Goal: Use online tool/utility: Utilize a website feature to perform a specific function

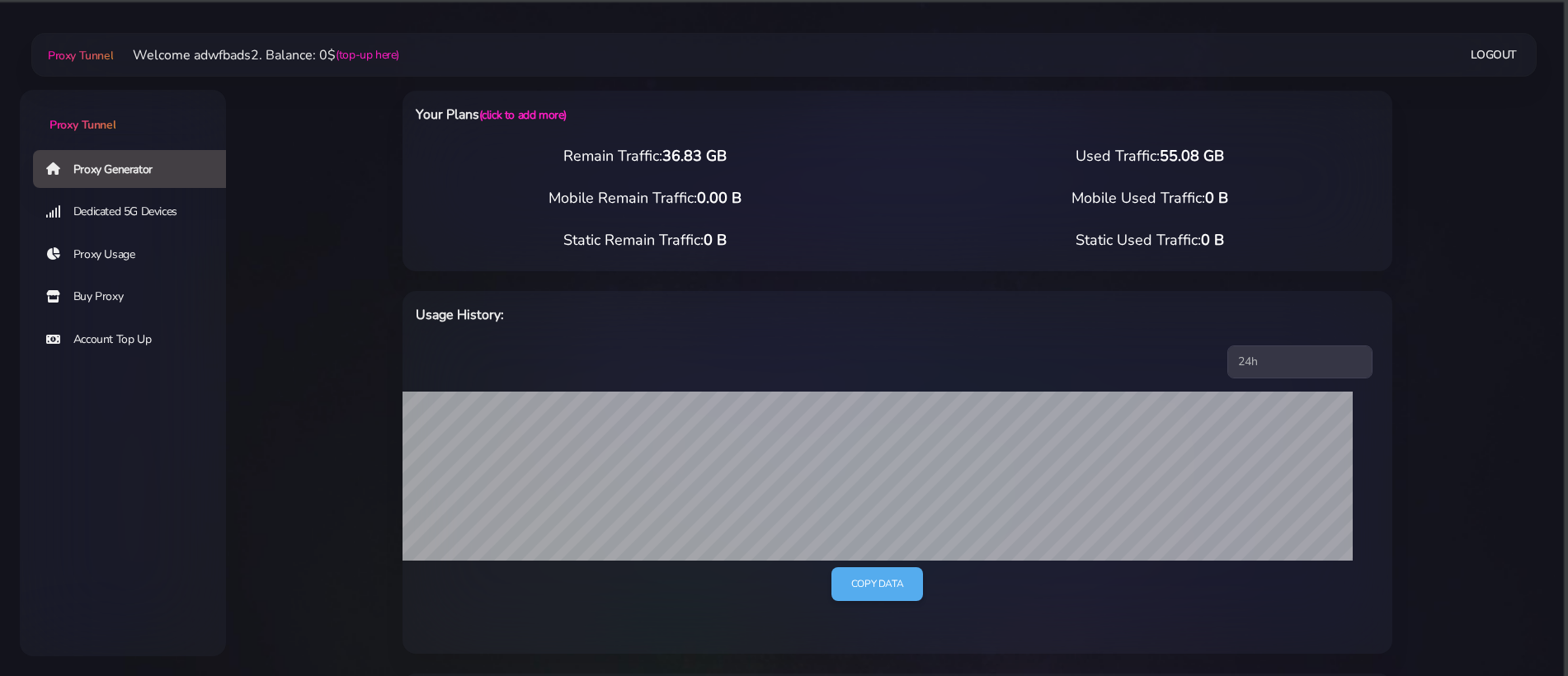
select select "UK"
select select "ES"
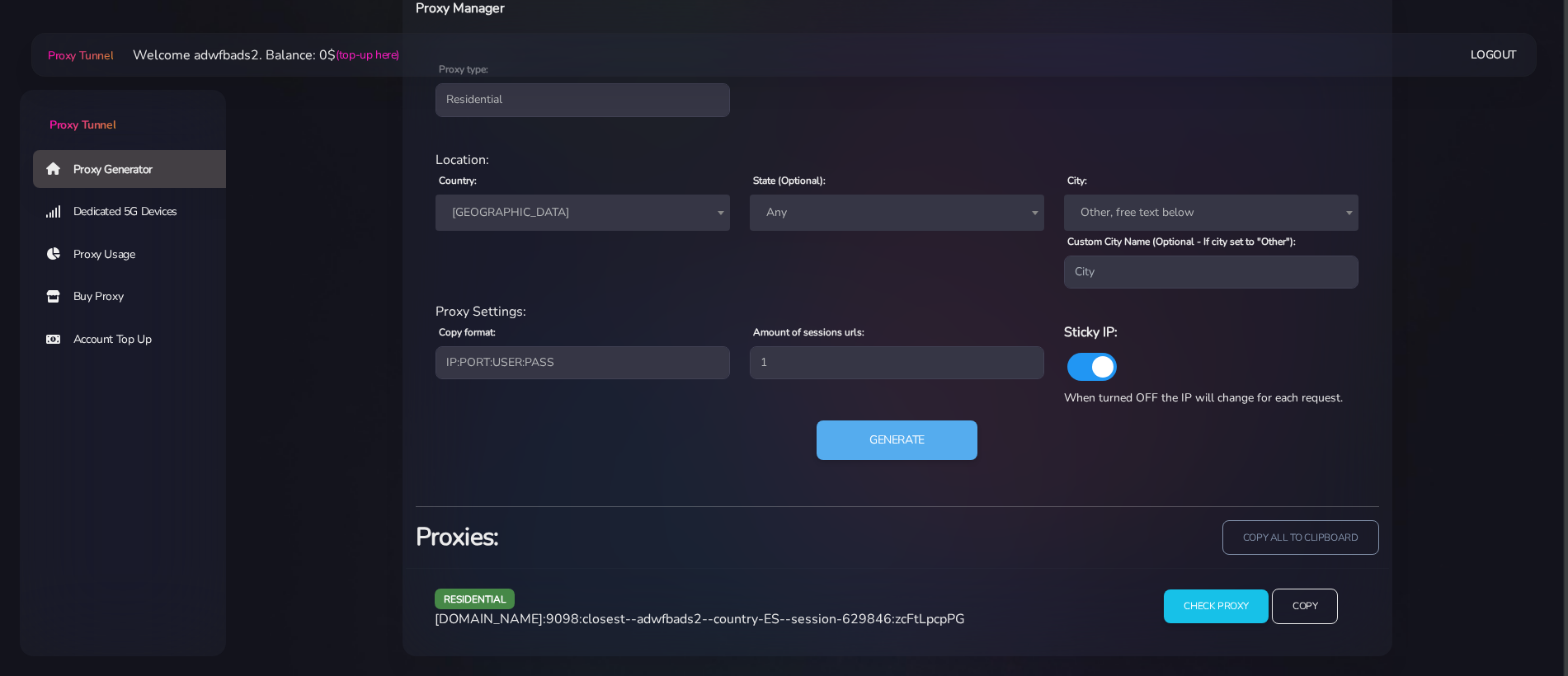
click at [869, 417] on div "residential Location: Country: Worldwide [GEOGRAPHIC_DATA] [GEOGRAPHIC_DATA] [G…" at bounding box center [897, 315] width 963 height 356
click at [866, 432] on button "Generate" at bounding box center [896, 440] width 164 height 41
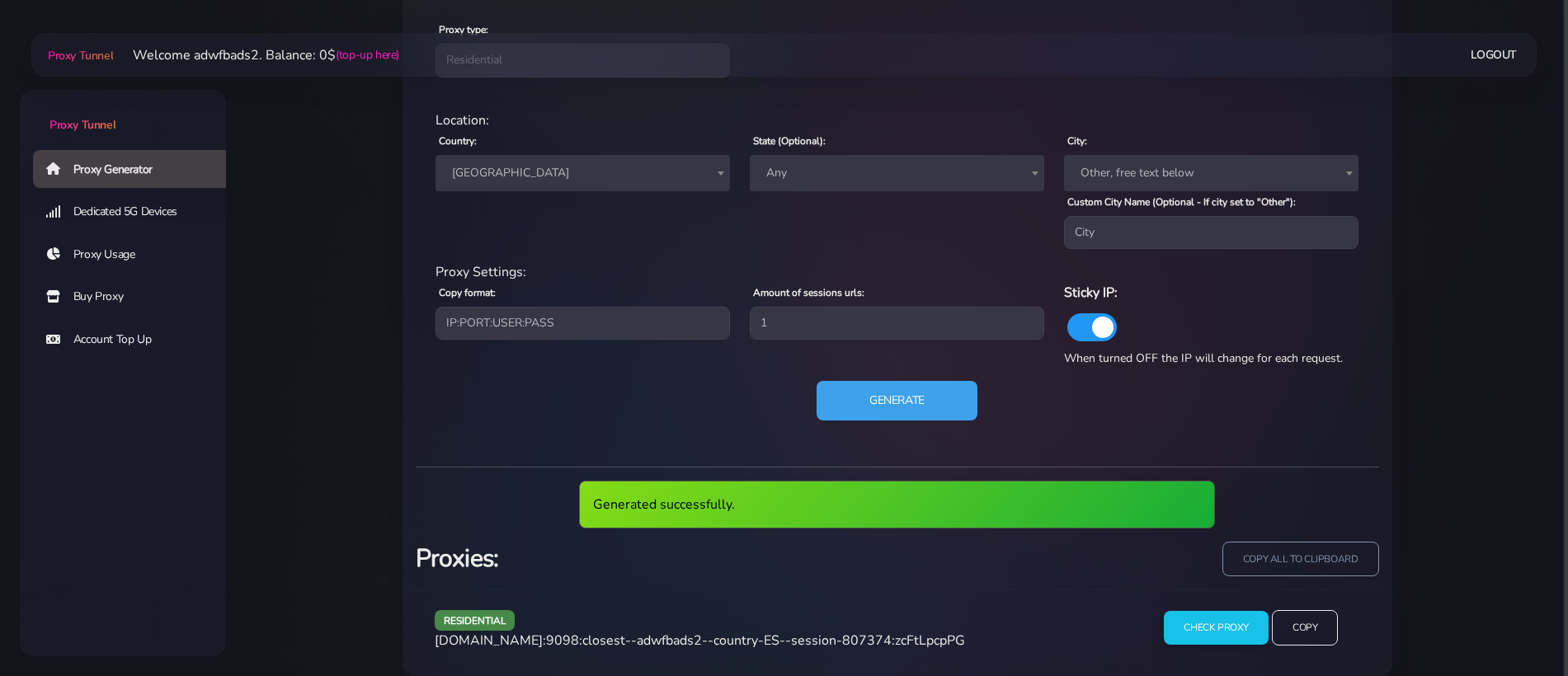
scroll to position [750, 0]
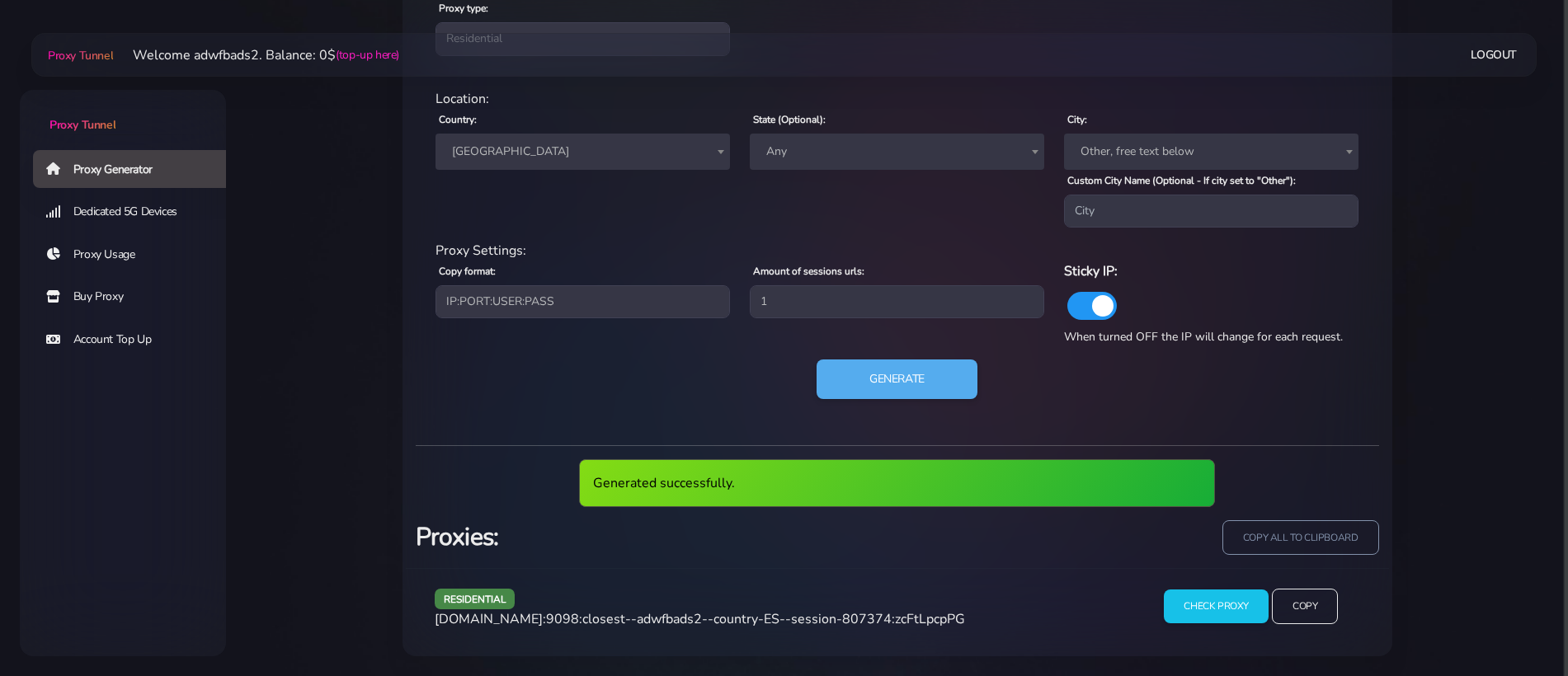
click at [739, 620] on span "[DOMAIN_NAME]:9098:closest--adwfbads2--country-ES--session-807374:zcFtLpcpPG" at bounding box center [700, 619] width 531 height 19
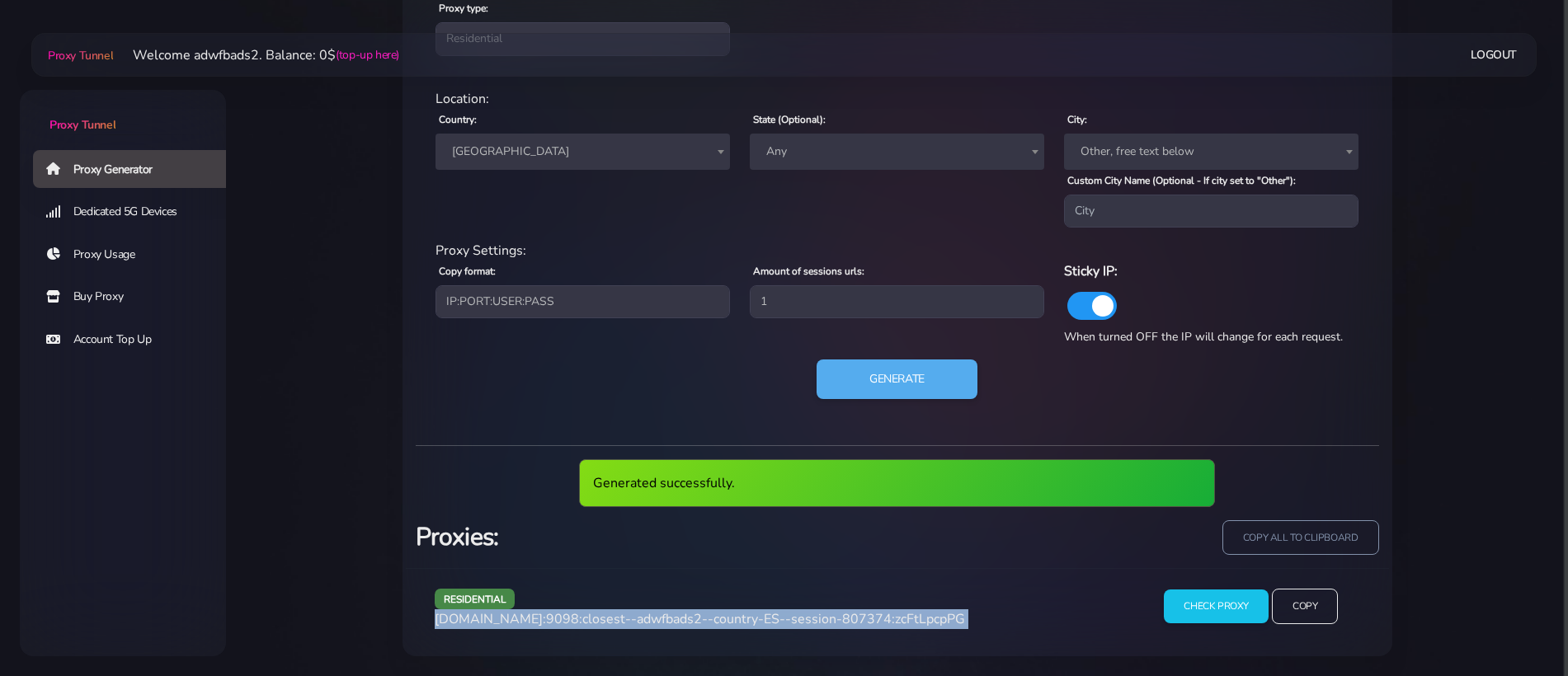
click at [739, 620] on span "[DOMAIN_NAME]:9098:closest--adwfbads2--country-ES--session-807374:zcFtLpcpPG" at bounding box center [700, 619] width 531 height 19
copy div "[DOMAIN_NAME]:9098:closest--adwfbads2--country-ES--session-807374:zcFtLpcpPG"
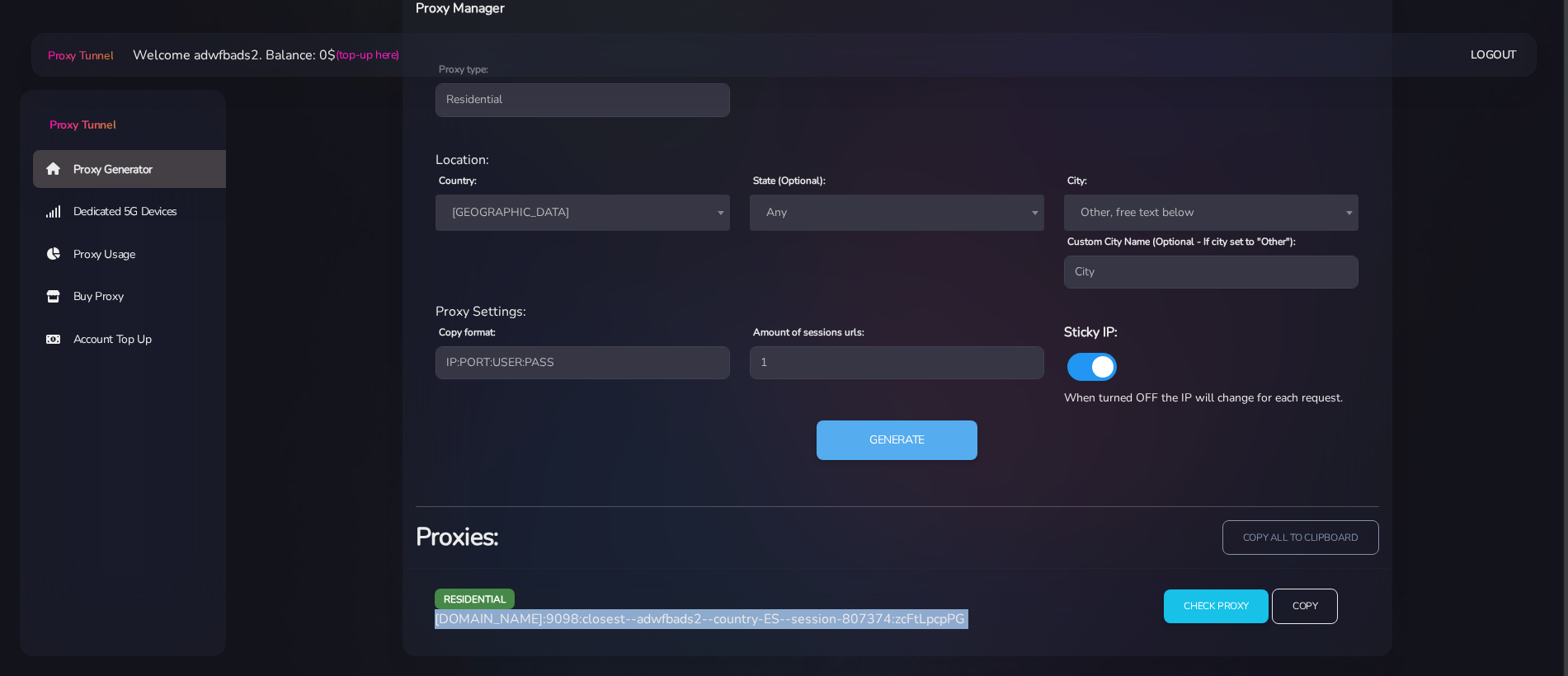
scroll to position [689, 0]
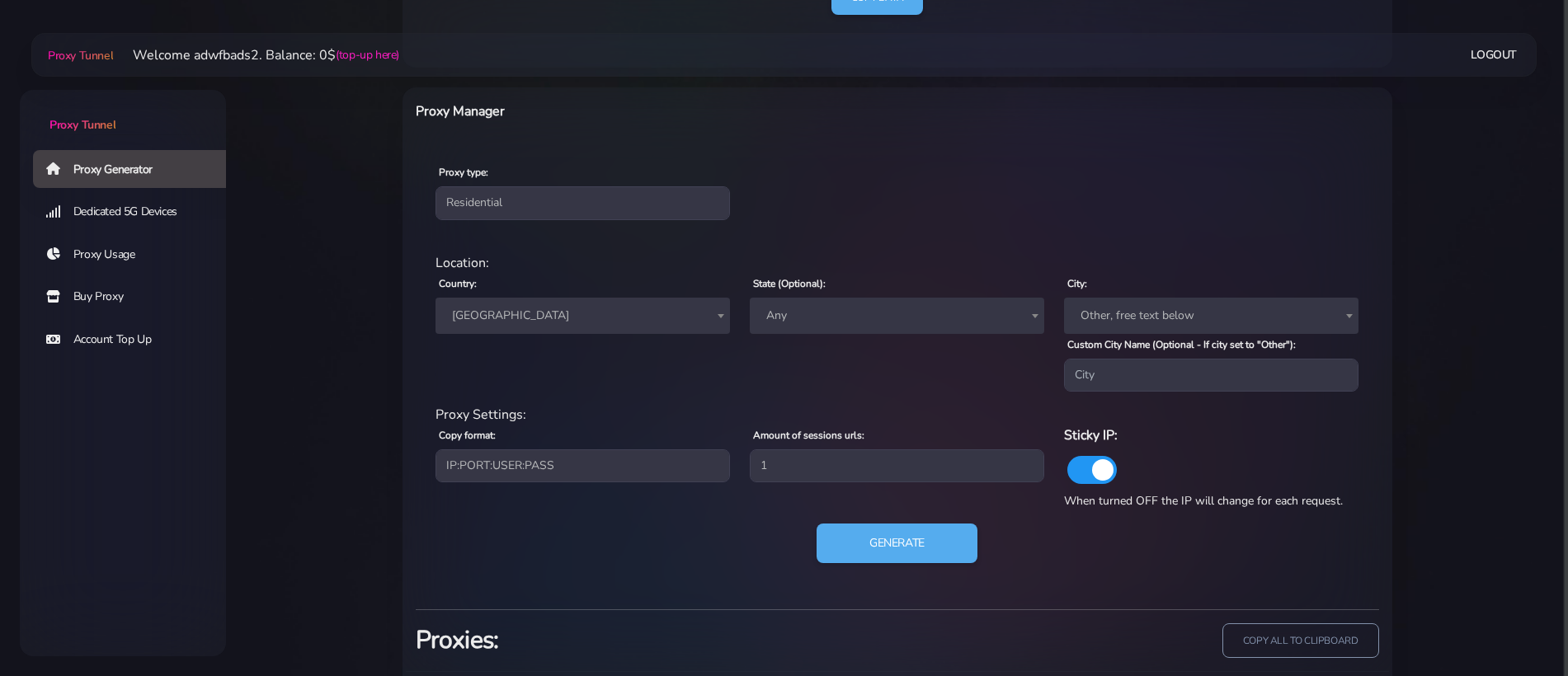
click at [878, 434] on div "Amount of sessions urls: 1" at bounding box center [896, 461] width 315 height 72
click at [868, 533] on button "Generate" at bounding box center [896, 543] width 164 height 41
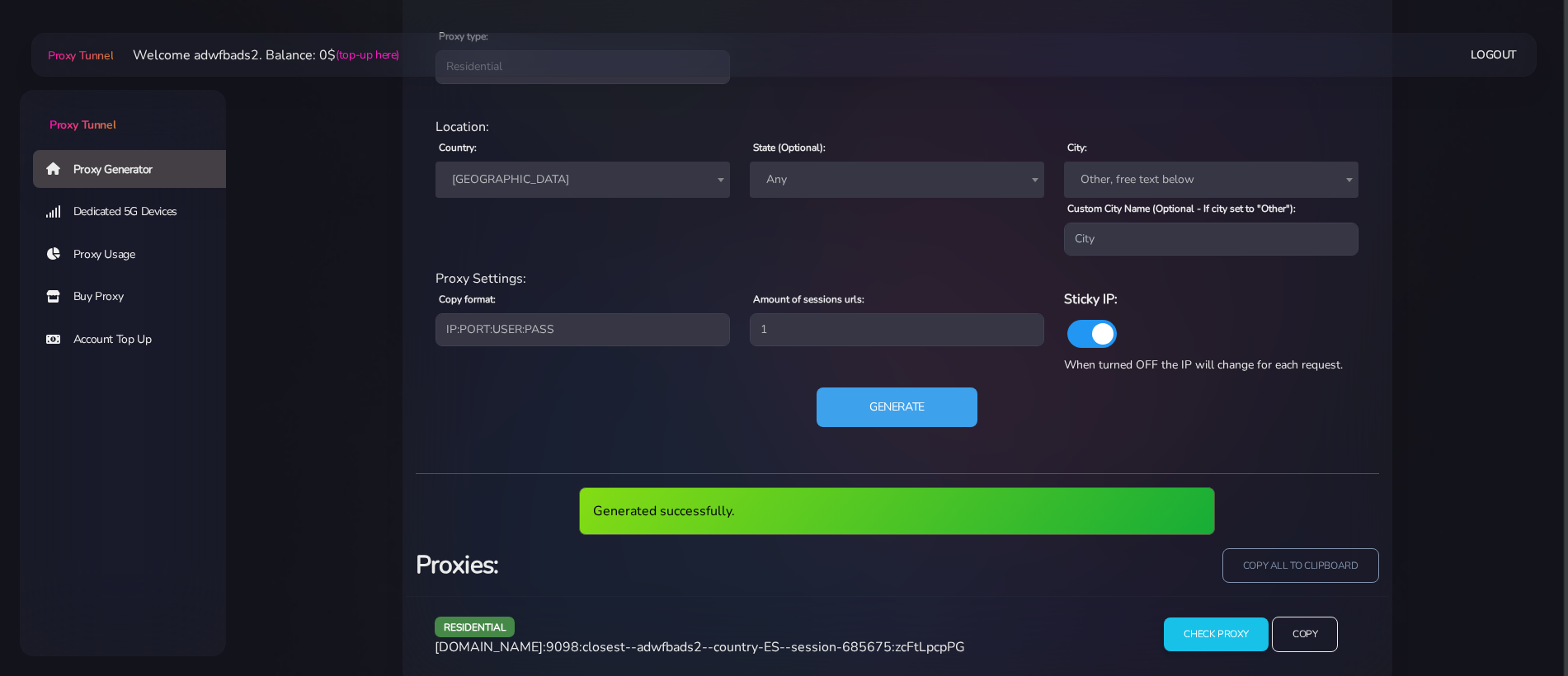
scroll to position [750, 0]
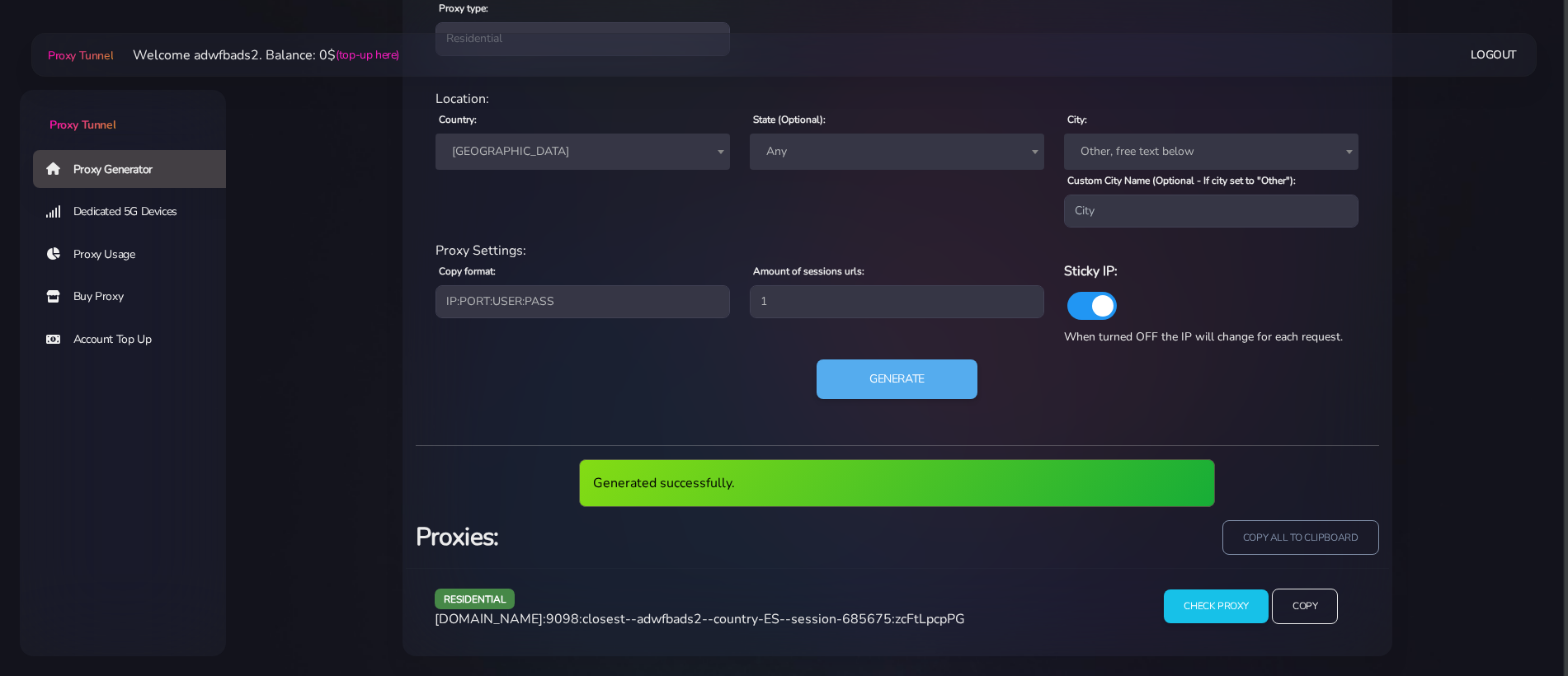
click at [691, 614] on span "[DOMAIN_NAME]:9098:closest--adwfbads2--country-ES--session-685675:zcFtLpcpPG" at bounding box center [700, 619] width 531 height 19
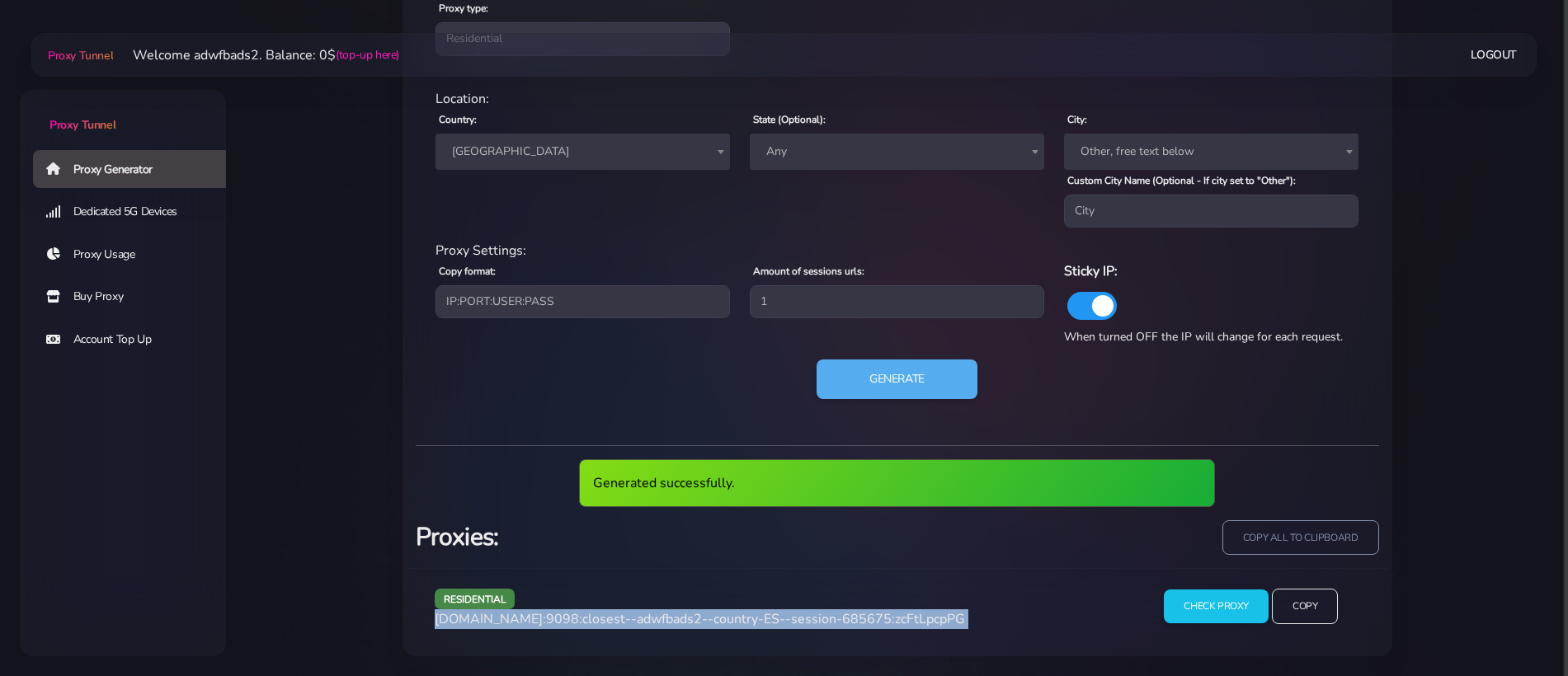
click at [691, 614] on span "[DOMAIN_NAME]:9098:closest--adwfbads2--country-ES--session-685675:zcFtLpcpPG" at bounding box center [700, 619] width 531 height 19
copy div "[DOMAIN_NAME]:9098:closest--adwfbads2--country-ES--session-685675:zcFtLpcpPG"
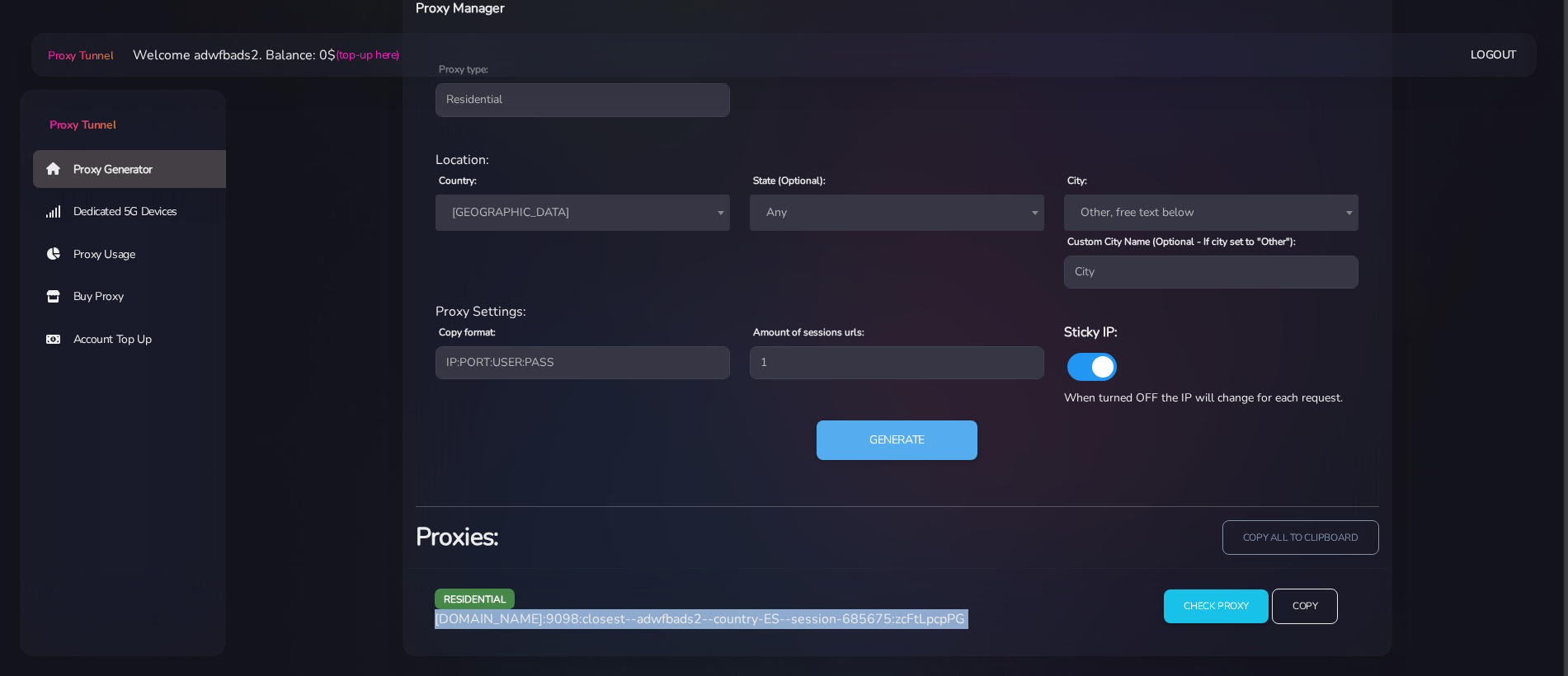
scroll to position [689, 0]
click at [847, 442] on button "Generate" at bounding box center [896, 440] width 164 height 41
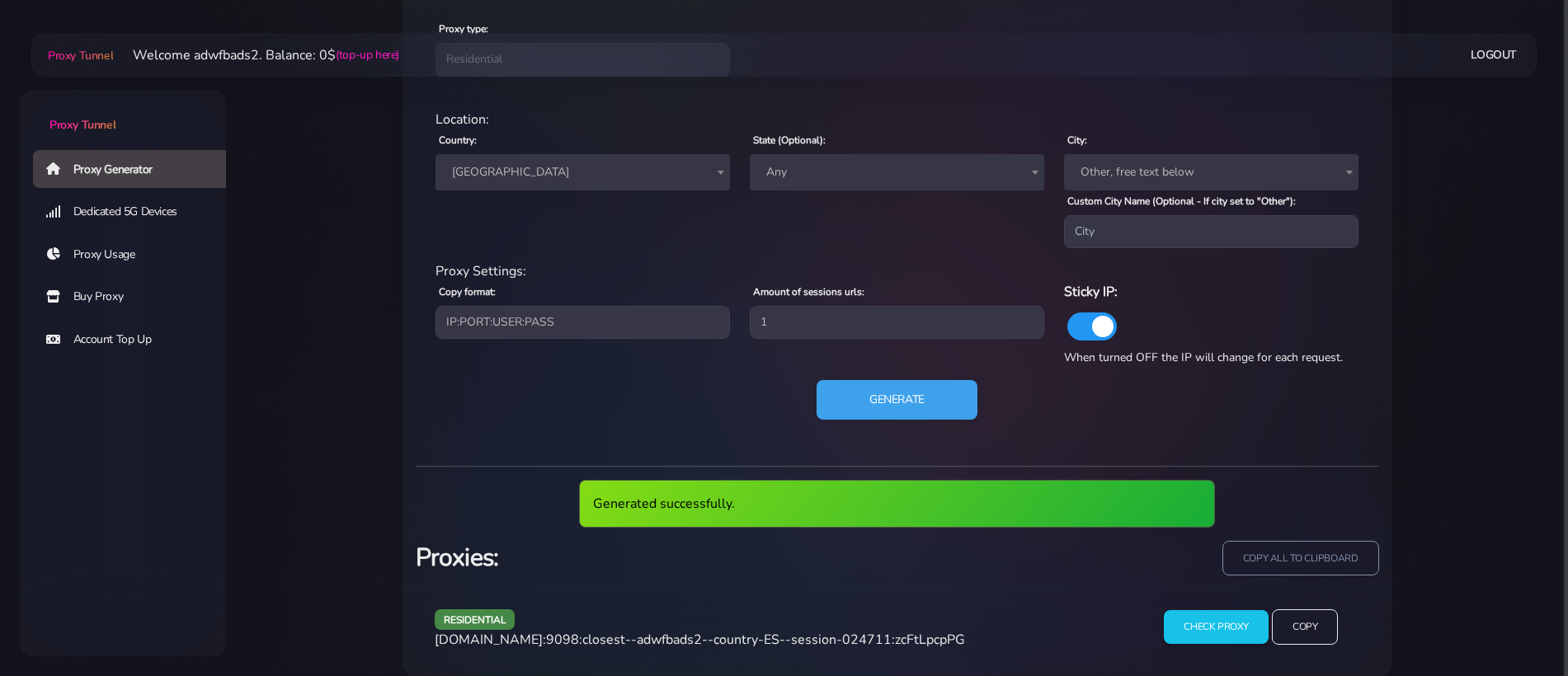
scroll to position [750, 0]
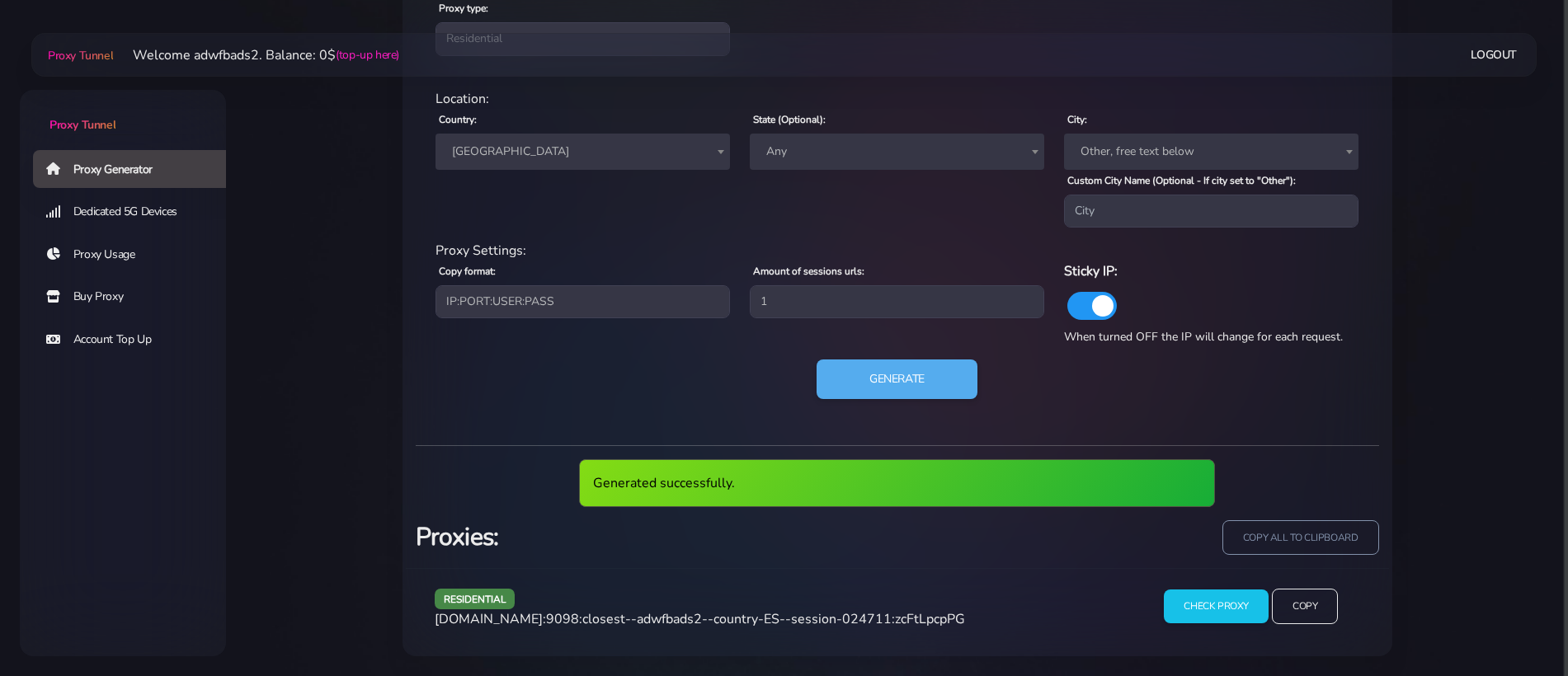
click at [686, 619] on span "[DOMAIN_NAME]:9098:closest--adwfbads2--country-ES--session-024711:zcFtLpcpPG" at bounding box center [700, 619] width 531 height 19
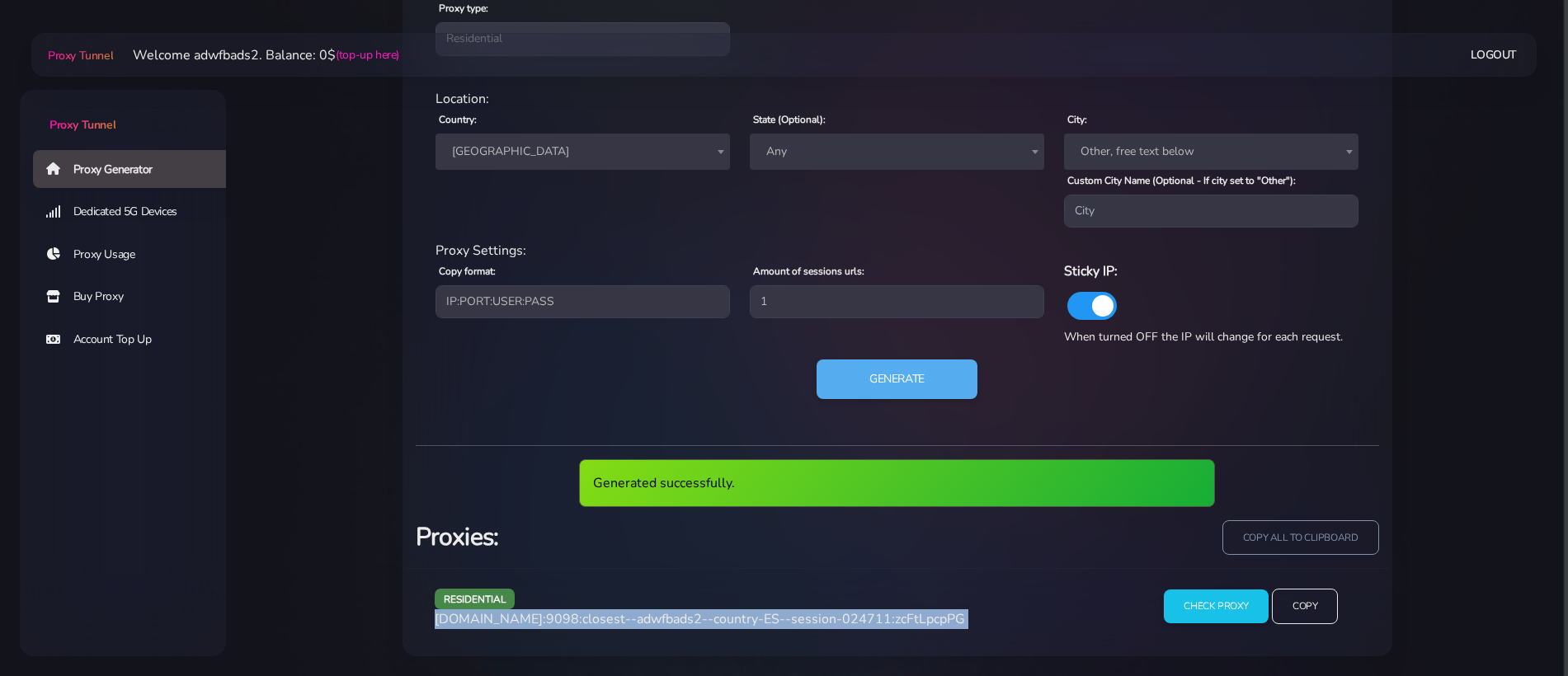
click at [686, 619] on span "[DOMAIN_NAME]:9098:closest--adwfbads2--country-ES--session-024711:zcFtLpcpPG" at bounding box center [700, 619] width 531 height 19
copy div "[DOMAIN_NAME]:9098:closest--adwfbads2--country-ES--session-024711:zcFtLpcpPG"
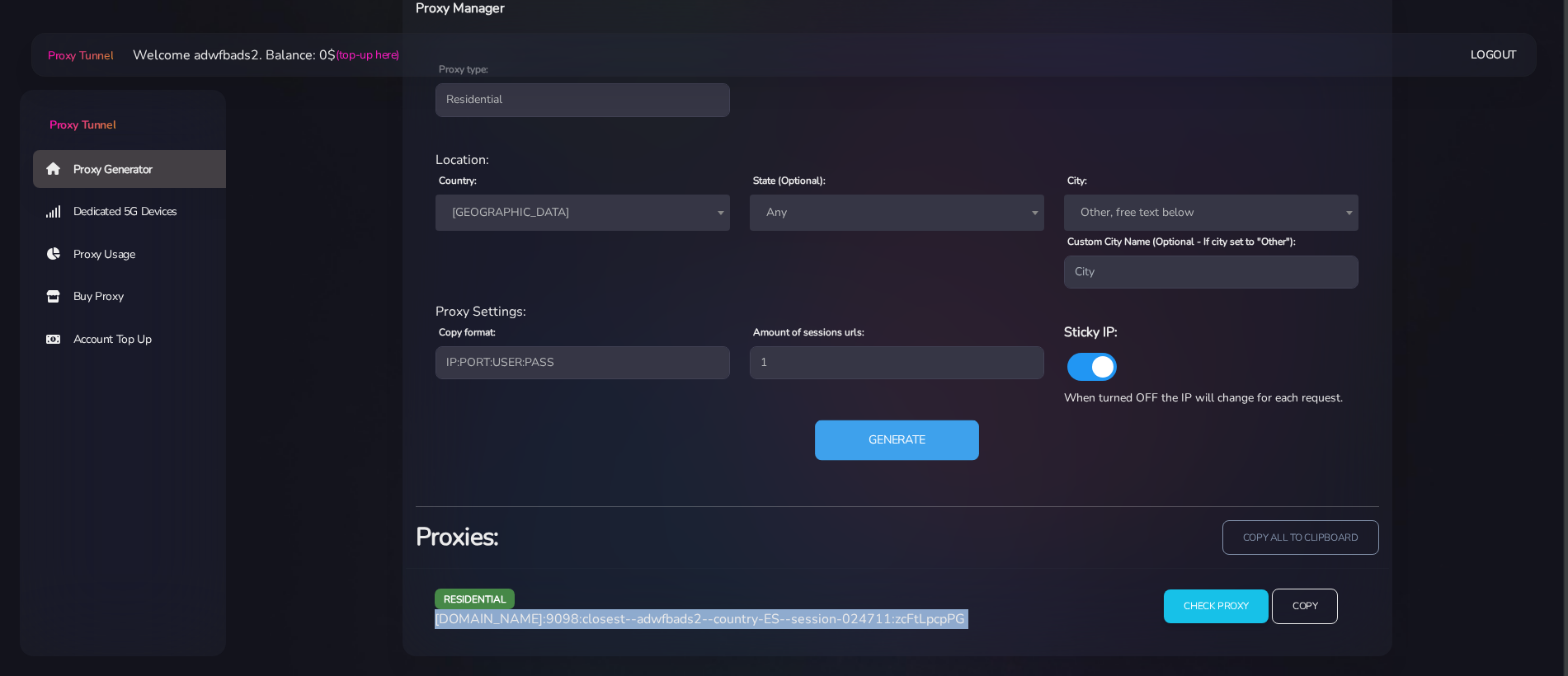
click at [868, 421] on button "Generate" at bounding box center [896, 440] width 164 height 41
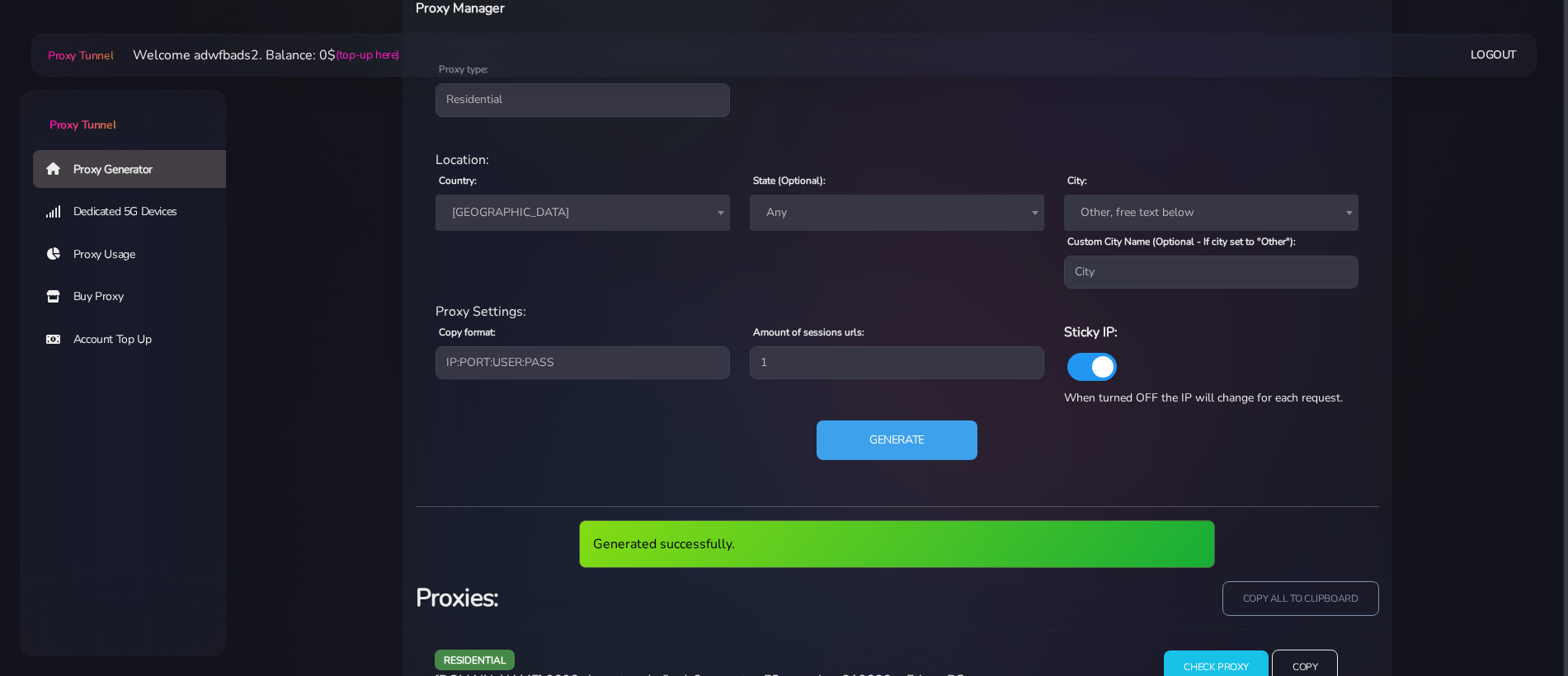
scroll to position [750, 0]
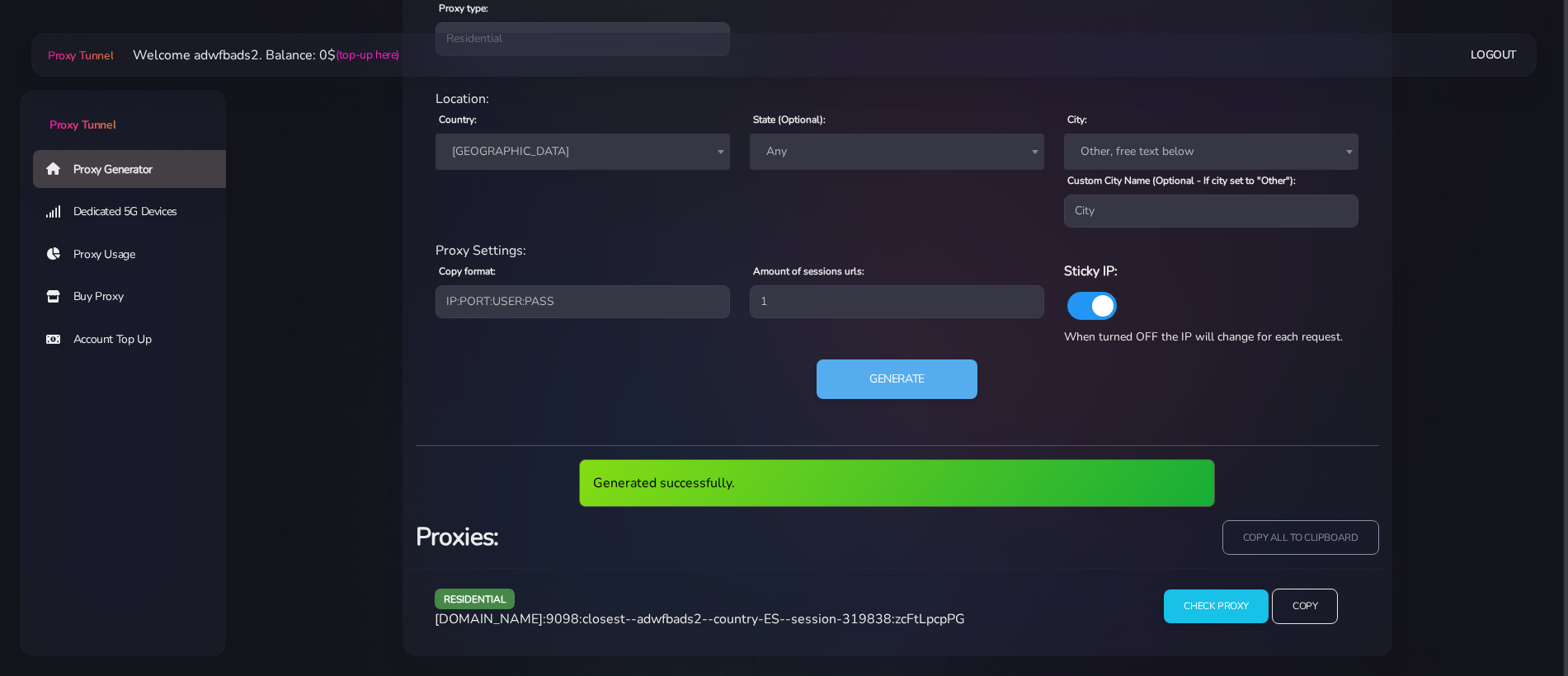
click at [741, 615] on span "[DOMAIN_NAME]:9098:closest--adwfbads2--country-ES--session-319838:zcFtLpcpPG" at bounding box center [700, 619] width 531 height 19
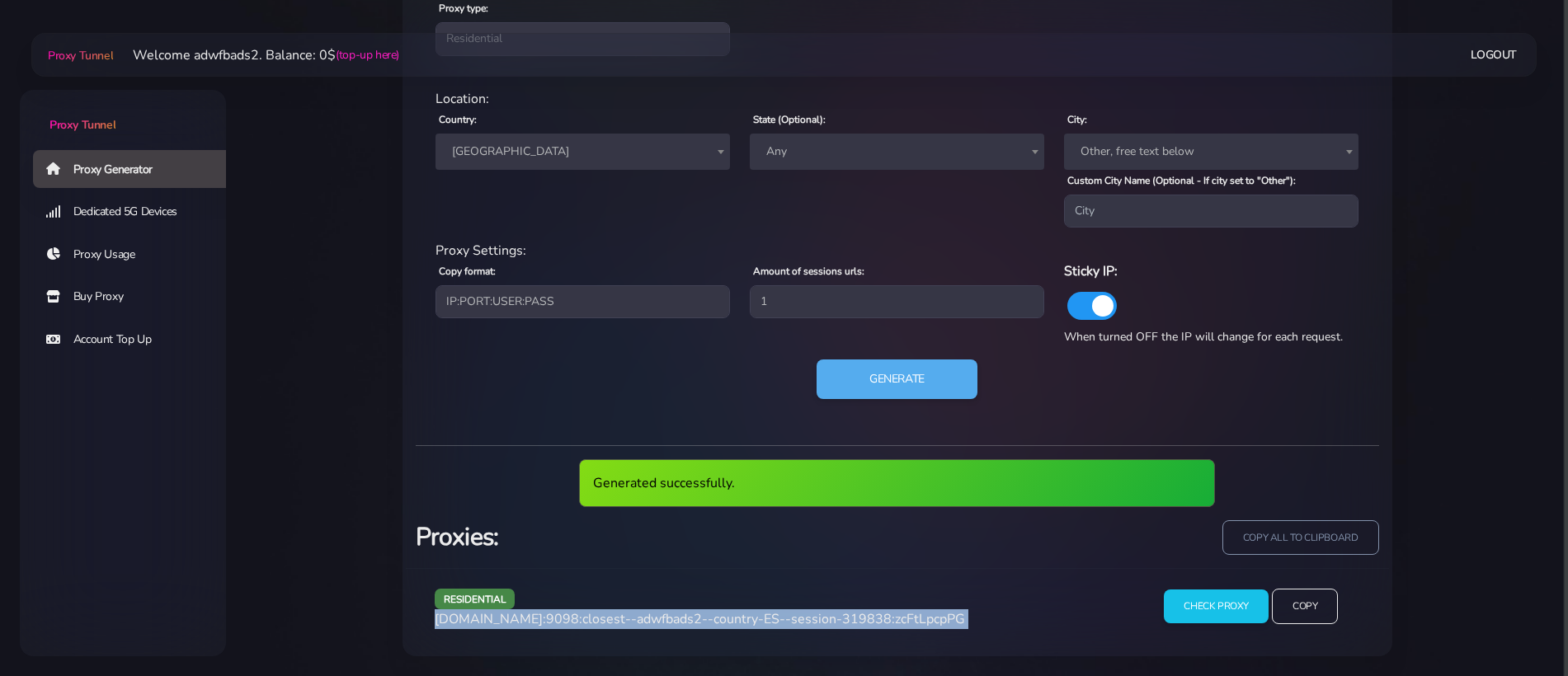
click at [741, 615] on span "[DOMAIN_NAME]:9098:closest--adwfbads2--country-ES--session-319838:zcFtLpcpPG" at bounding box center [700, 619] width 531 height 19
copy div "[DOMAIN_NAME]:9098:closest--adwfbads2--country-ES--session-319838:zcFtLpcpPG"
